Goal: Find specific page/section

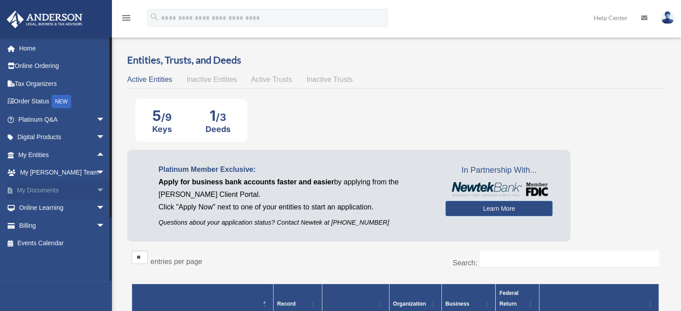
click at [96, 188] on span "arrow_drop_down" at bounding box center [105, 190] width 18 height 18
click at [96, 188] on span "arrow_drop_up" at bounding box center [105, 190] width 18 height 18
click at [96, 155] on span "arrow_drop_up" at bounding box center [105, 155] width 18 height 18
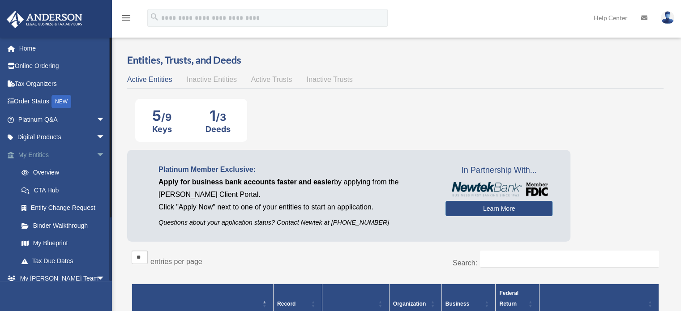
click at [96, 153] on span "arrow_drop_down" at bounding box center [105, 155] width 18 height 18
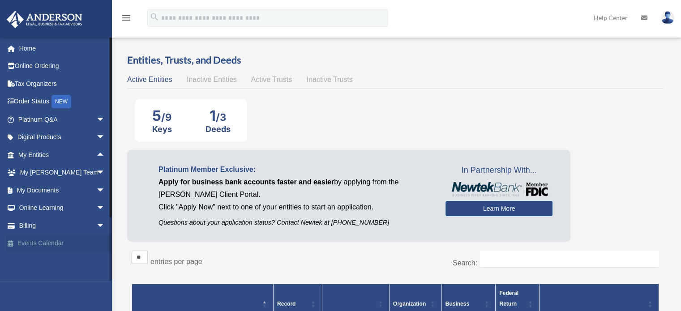
click at [64, 245] on link "Events Calendar" at bounding box center [62, 244] width 112 height 18
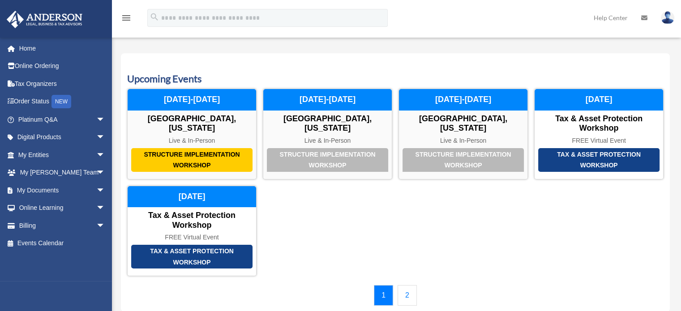
click at [405, 295] on link "2" at bounding box center [407, 295] width 19 height 21
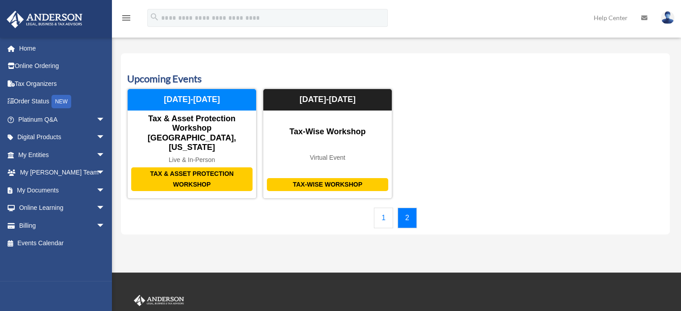
click at [382, 208] on link "1" at bounding box center [383, 218] width 19 height 21
